Goal: Check status

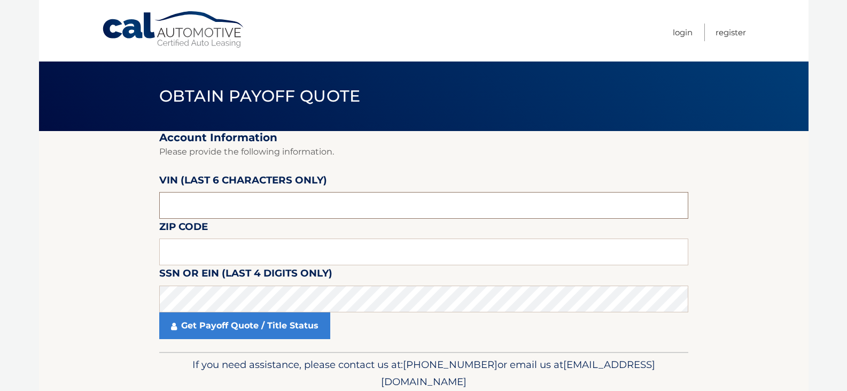
click at [237, 212] on input "text" at bounding box center [423, 205] width 529 height 27
type input "649075"
click at [263, 257] on input "text" at bounding box center [423, 251] width 529 height 27
type input "11704"
click at [104, 306] on section "Account Information Please provide the following information. [PERSON_NAME] (la…" at bounding box center [424, 241] width 770 height 221
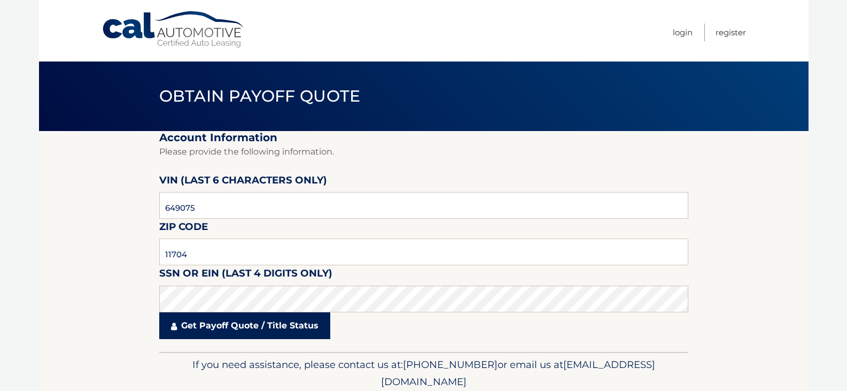
click at [210, 329] on link "Get Payoff Quote / Title Status" at bounding box center [244, 325] width 171 height 27
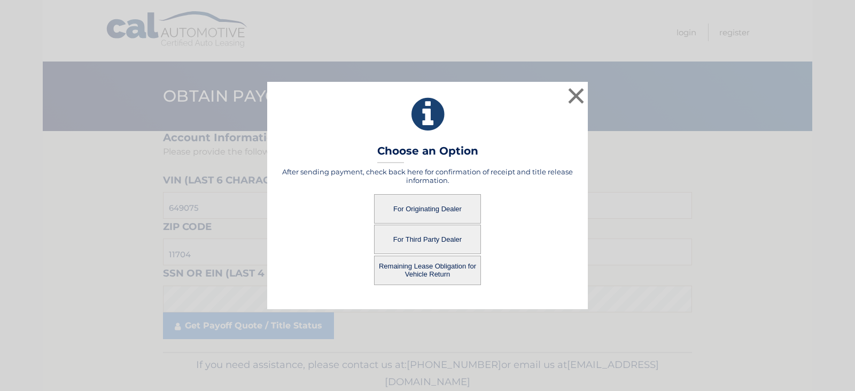
click at [443, 203] on button "For Originating Dealer" at bounding box center [427, 208] width 107 height 29
click at [441, 205] on button "For Originating Dealer" at bounding box center [427, 208] width 107 height 29
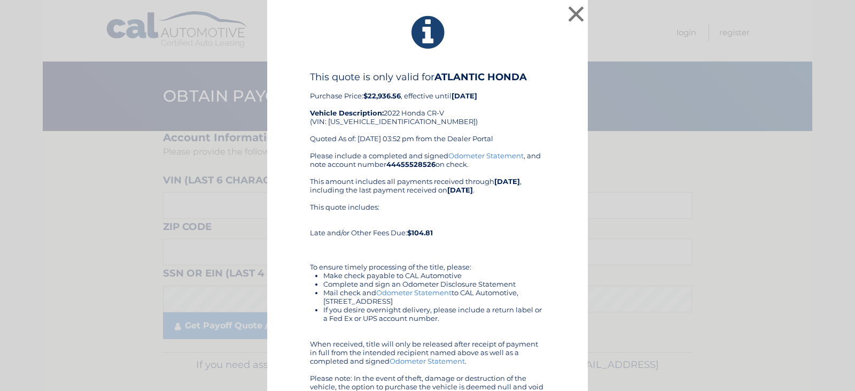
click at [363, 121] on div "This quote is only valid for ATLANTIC HONDA Purchase Price: $22,936.56 , effect…" at bounding box center [427, 111] width 235 height 80
click at [362, 121] on div "This quote is only valid for ATLANTIC HONDA Purchase Price: $22,936.56 , effect…" at bounding box center [427, 111] width 235 height 80
copy div "2HKRW2H53NH649075"
